Goal: Task Accomplishment & Management: Use online tool/utility

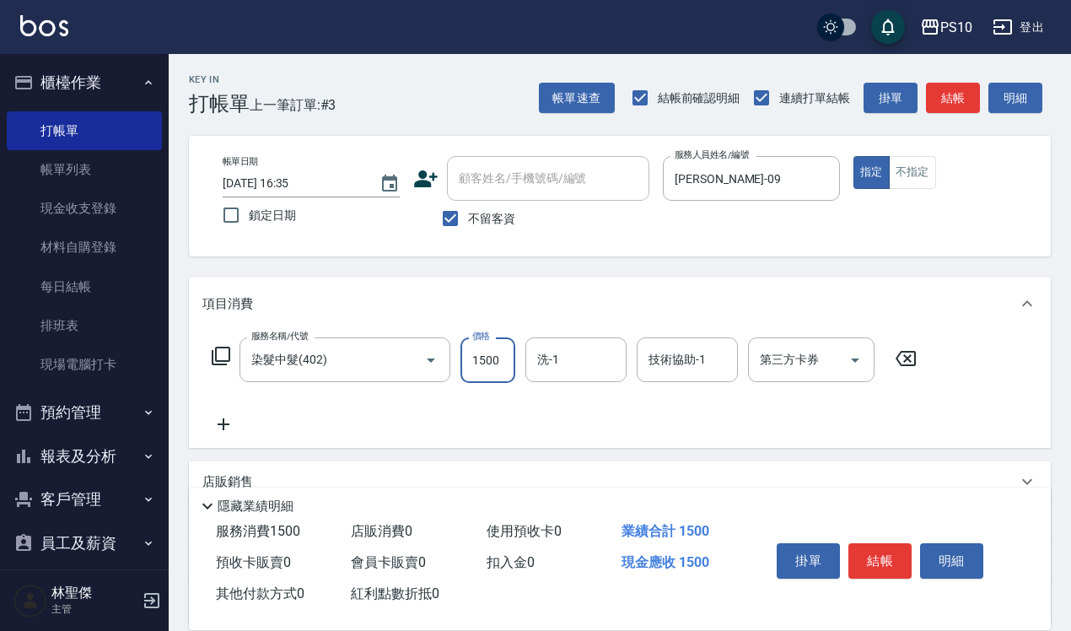
type input "1500"
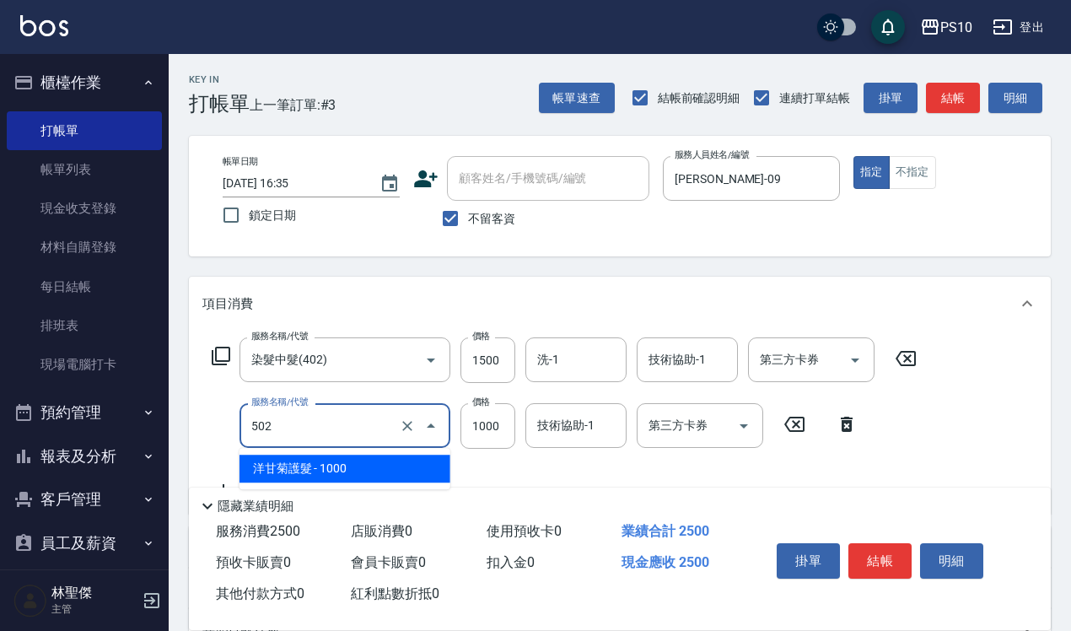
drag, startPoint x: 291, startPoint y: 426, endPoint x: 232, endPoint y: 434, distance: 59.6
click at [232, 434] on div "服務名稱/代號 502 服務名稱/代號 價格 1000 價格 技術協助-1 技術協助-1 第三方卡券 第三方卡券" at bounding box center [534, 426] width 665 height 46
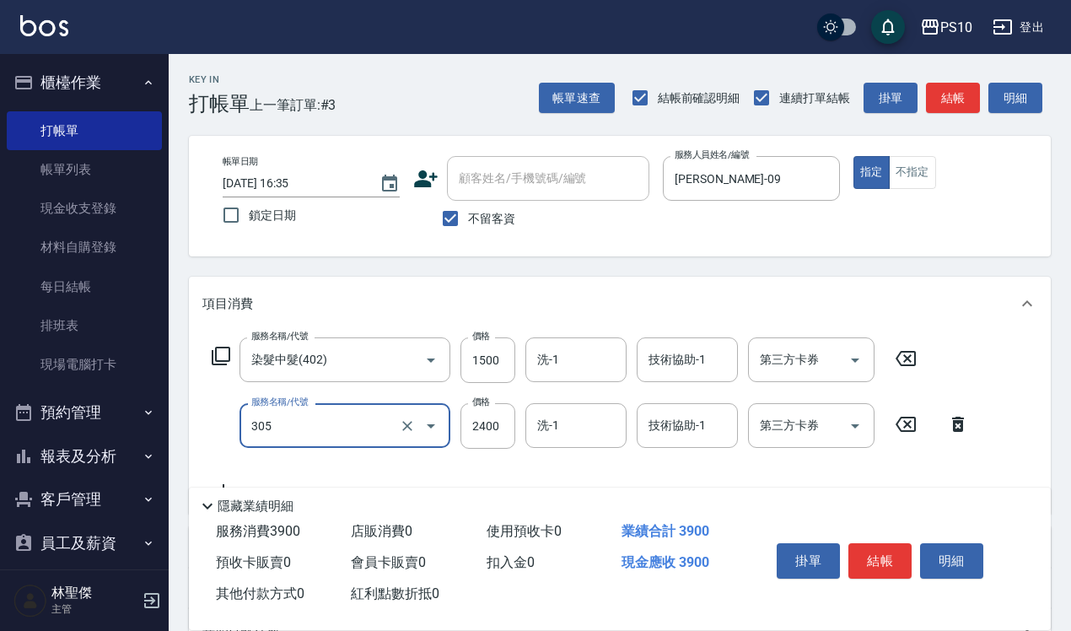
type input "離子燙中髮(305)"
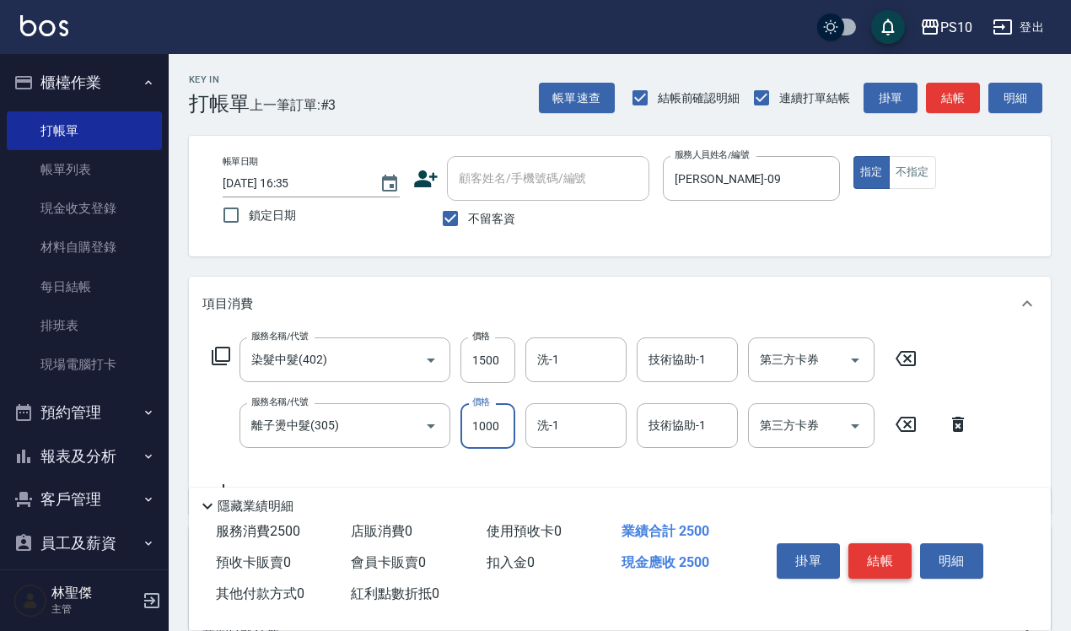
type input "1000"
click at [868, 553] on button "結帳" at bounding box center [879, 560] width 63 height 35
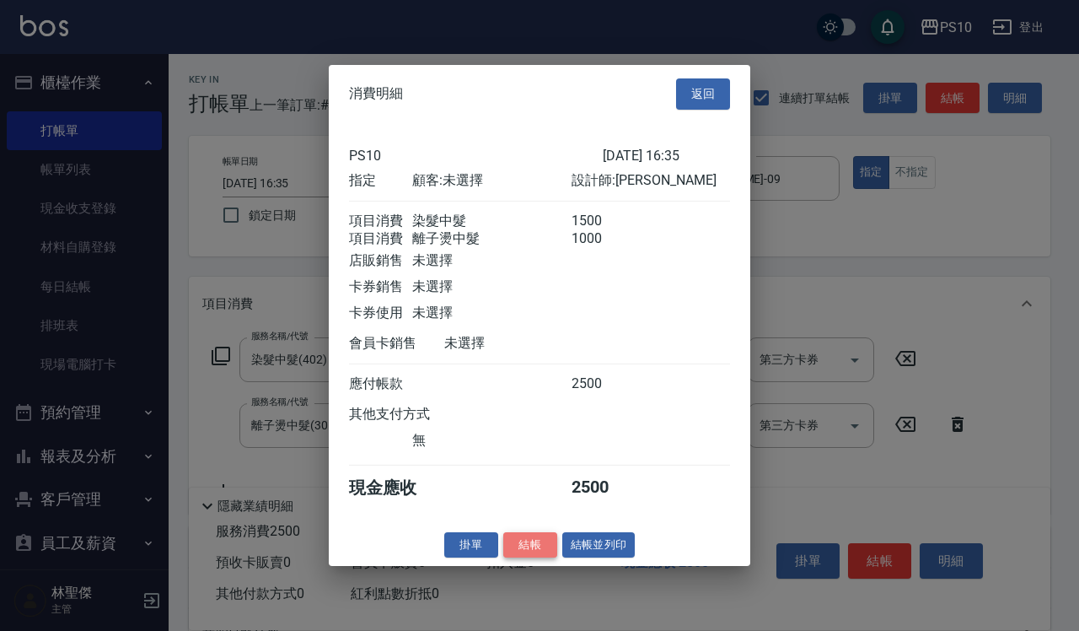
click at [540, 557] on button "結帳" at bounding box center [530, 544] width 54 height 26
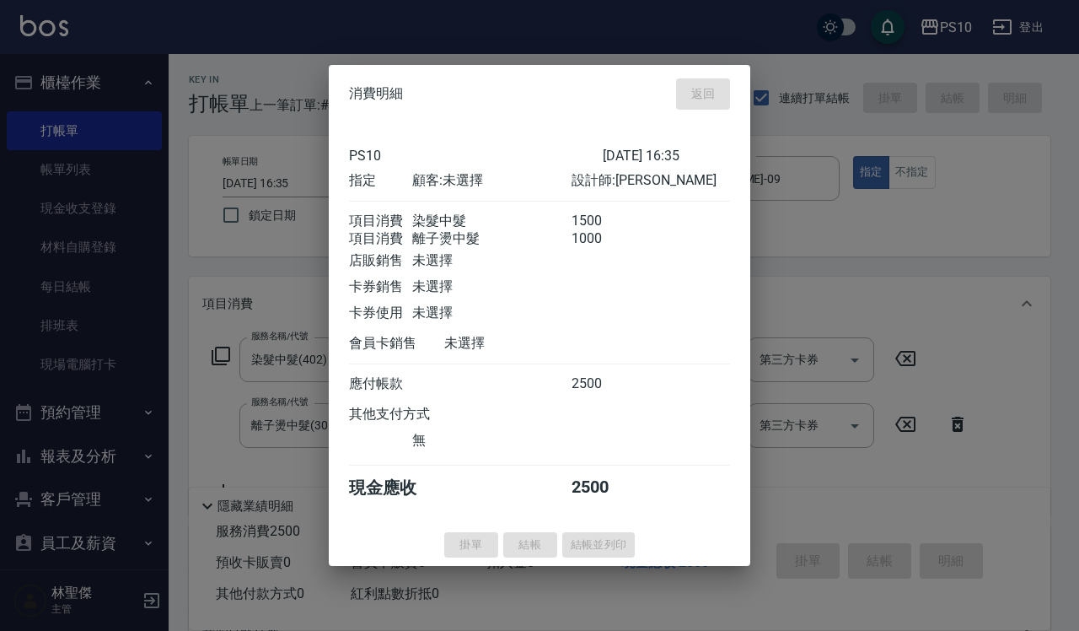
type input "[DATE] 19:17"
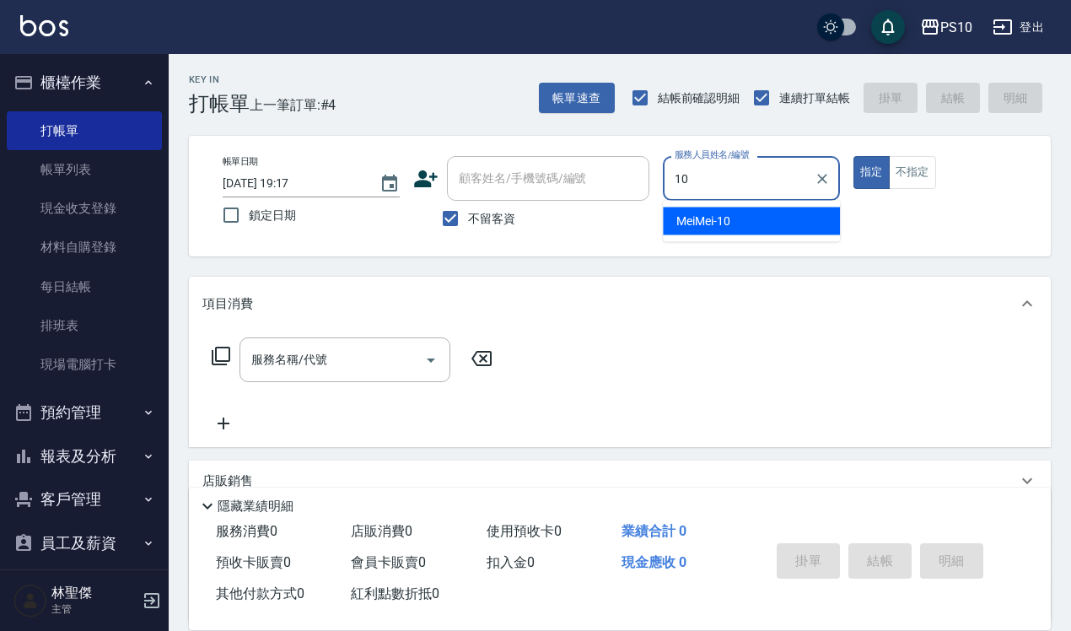
type input "MeiMei-10"
type button "true"
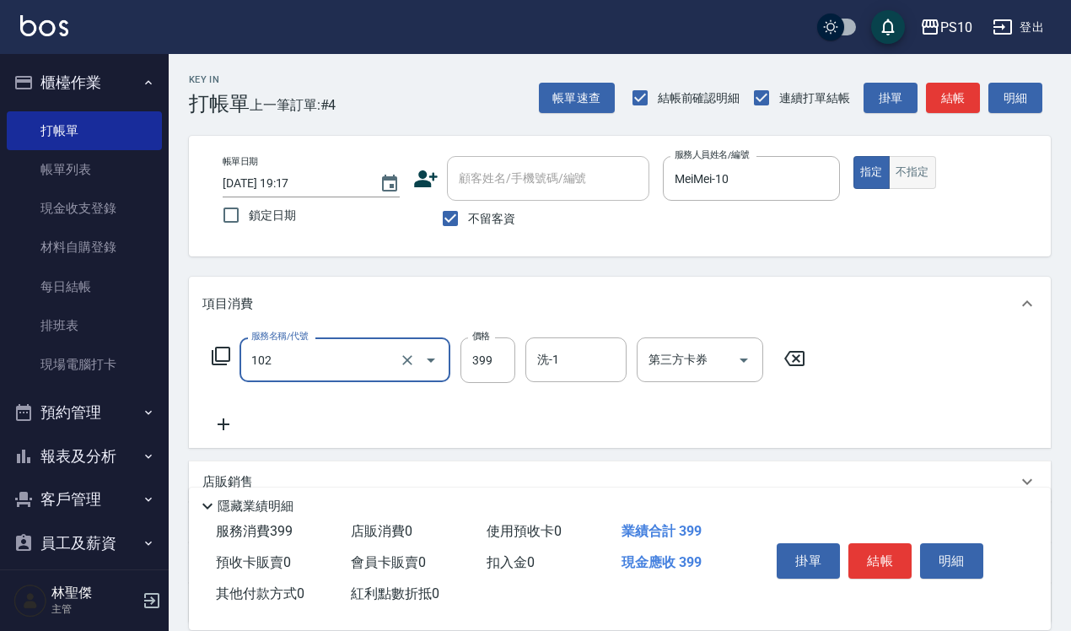
type input "SPA洗髮399(102)"
click at [923, 171] on button "不指定" at bounding box center [912, 172] width 47 height 33
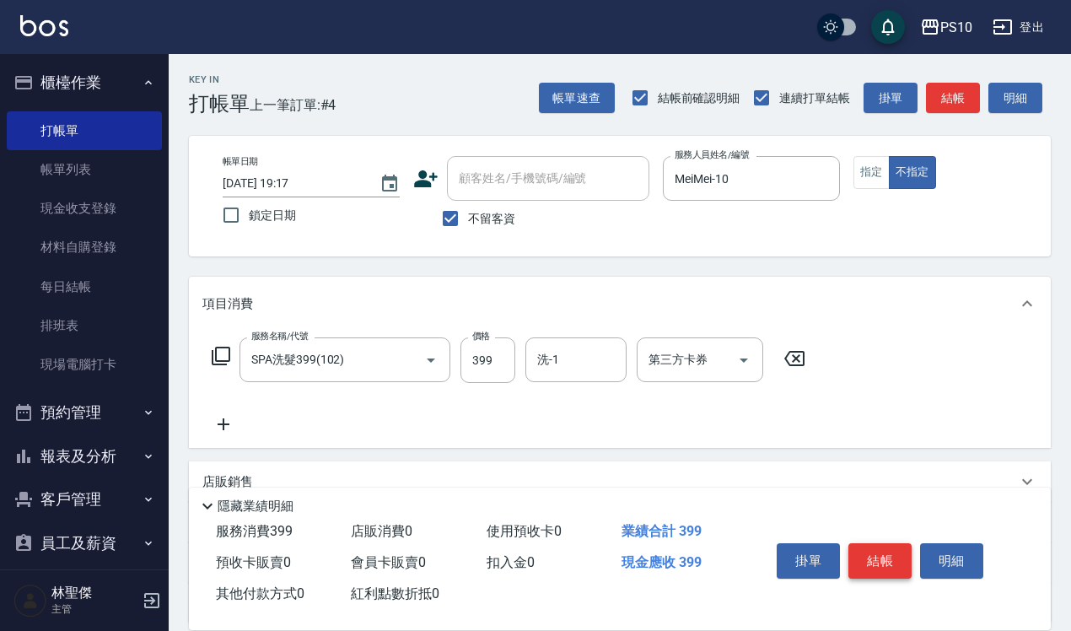
click at [877, 554] on button "結帳" at bounding box center [879, 560] width 63 height 35
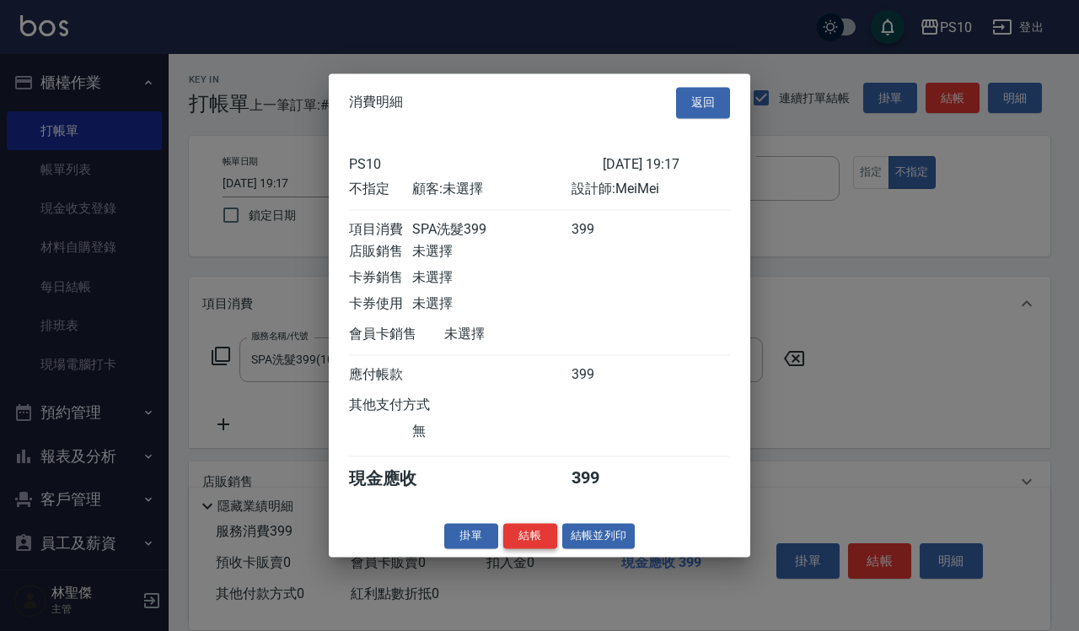
click at [540, 548] on button "結帳" at bounding box center [530, 536] width 54 height 26
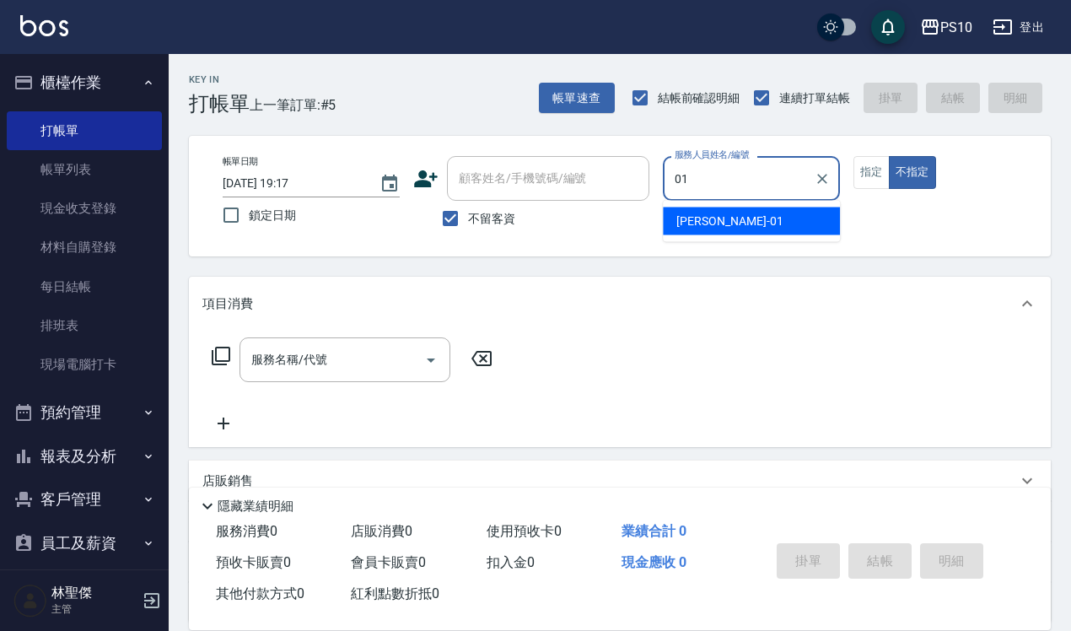
type input "[PERSON_NAME]-01"
type button "false"
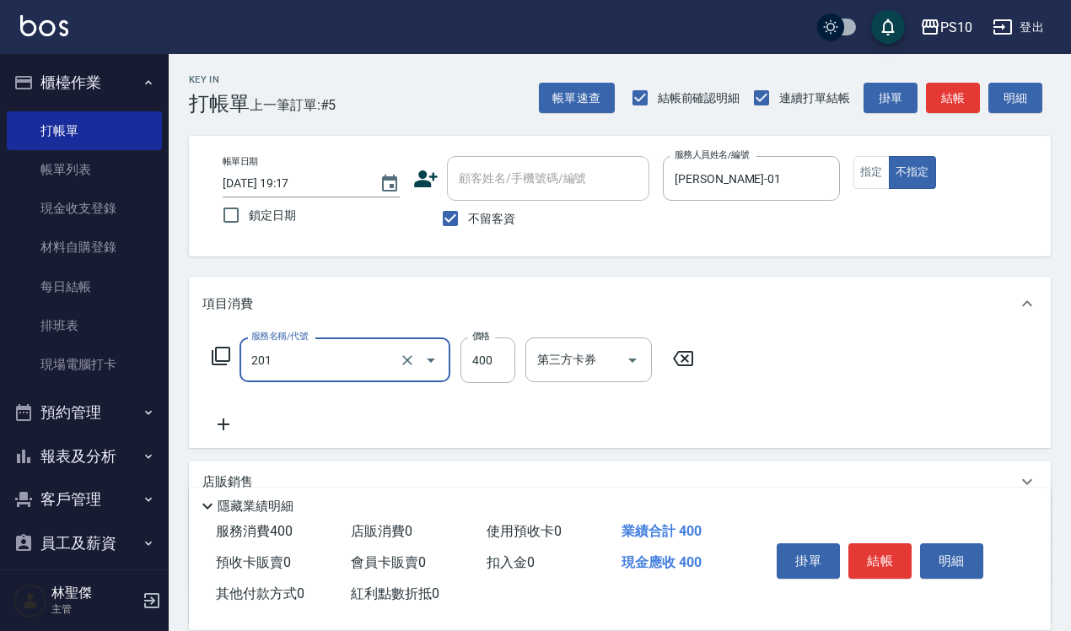
type input "剪髮(201)"
type input "350"
click at [892, 551] on button "結帳" at bounding box center [879, 560] width 63 height 35
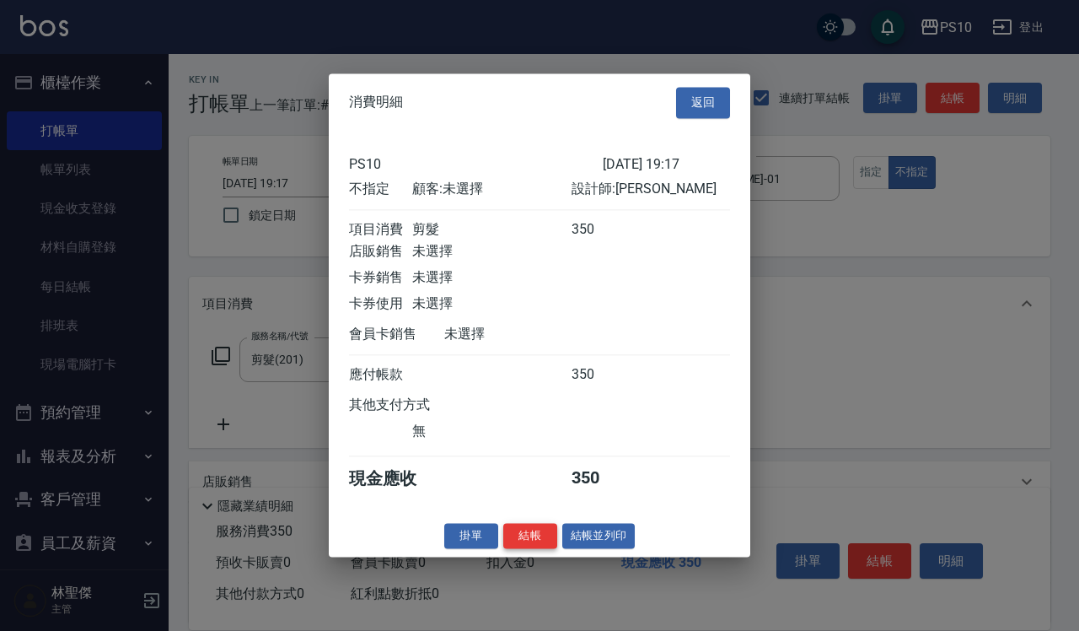
click at [520, 549] on button "結帳" at bounding box center [530, 536] width 54 height 26
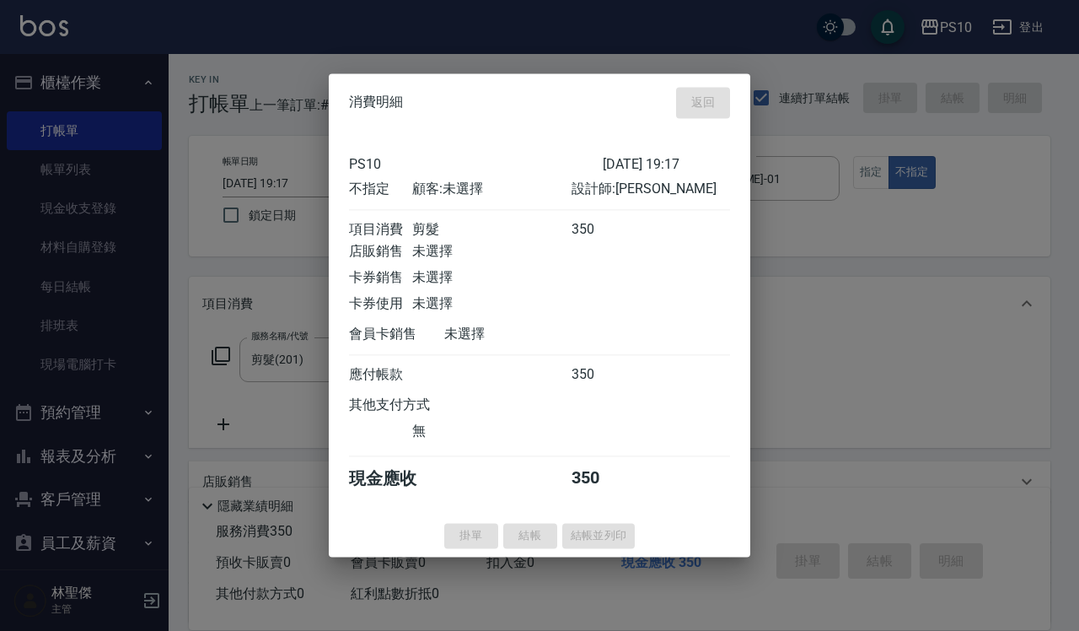
type input "[DATE] 19:18"
